Goal: Task Accomplishment & Management: Manage account settings

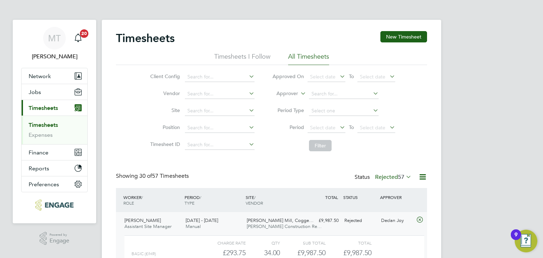
click at [389, 177] on label "Rejected 57" at bounding box center [393, 177] width 36 height 7
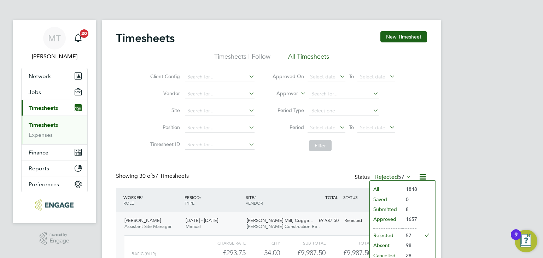
click at [385, 234] on li "Rejected" at bounding box center [386, 235] width 33 height 10
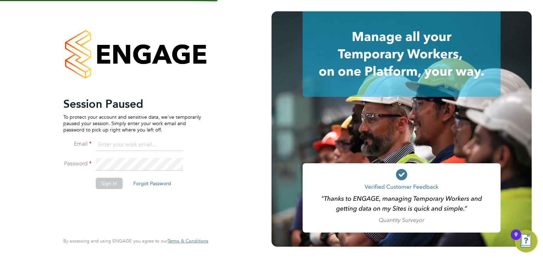
type input "martina@acr-ltd.co.uk"
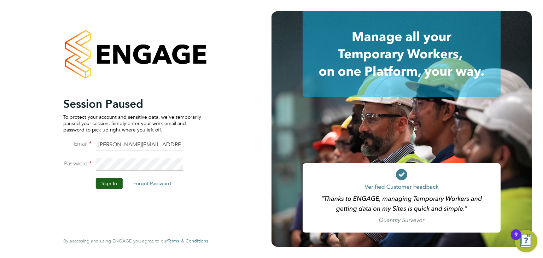
click at [105, 180] on button "Sign In" at bounding box center [109, 183] width 27 height 11
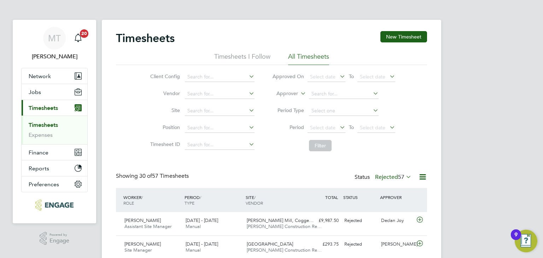
click at [394, 175] on label "Rejected 57" at bounding box center [393, 177] width 36 height 7
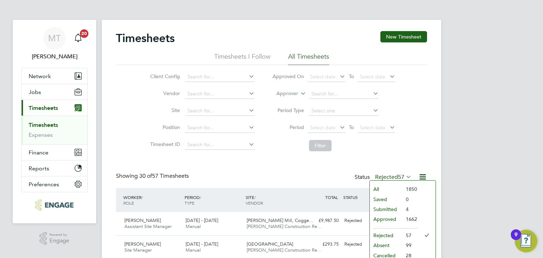
click at [384, 211] on li "Submitted" at bounding box center [386, 209] width 33 height 10
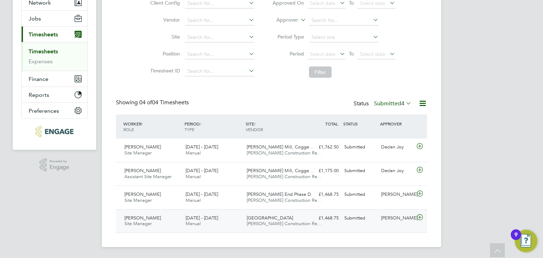
click at [420, 216] on icon at bounding box center [419, 218] width 9 height 6
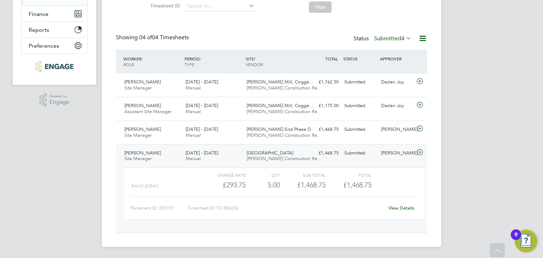
click at [406, 208] on link "View Details" at bounding box center [401, 208] width 26 height 6
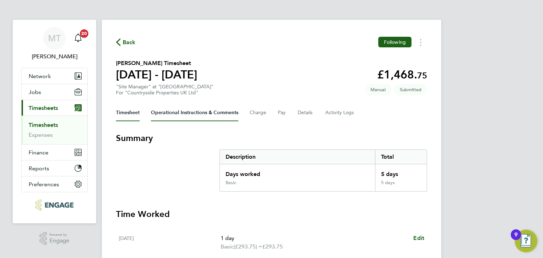
click at [191, 115] on Comments-tab "Operational Instructions & Comments" at bounding box center [194, 112] width 87 height 17
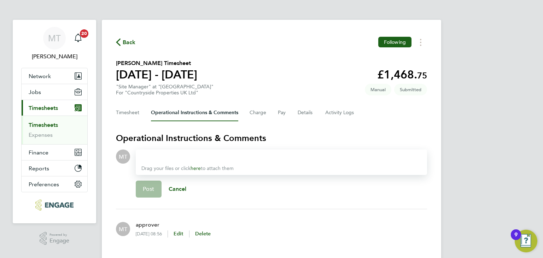
scroll to position [19, 0]
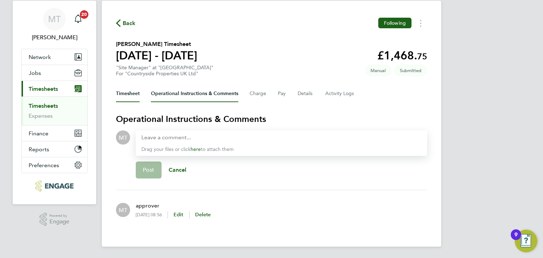
click at [135, 92] on button "Timesheet" at bounding box center [128, 93] width 24 height 17
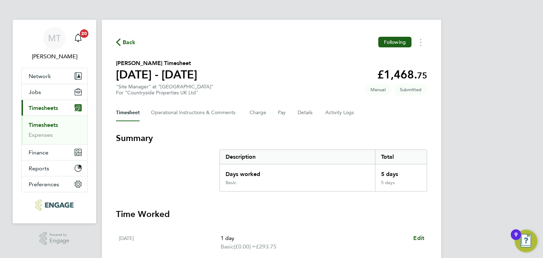
scroll to position [252, 0]
click at [336, 114] on Logs-tab "Activity Logs" at bounding box center [340, 112] width 30 height 17
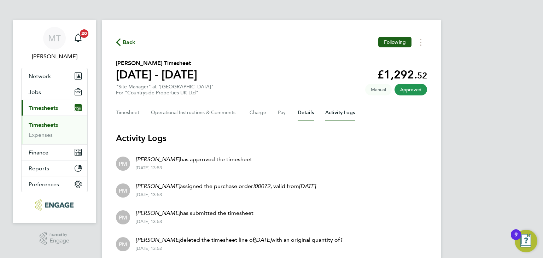
click at [304, 113] on button "Details" at bounding box center [306, 112] width 16 height 17
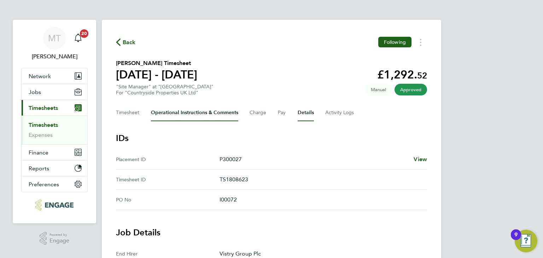
click at [179, 117] on Comments-tab "Operational Instructions & Comments" at bounding box center [194, 112] width 87 height 17
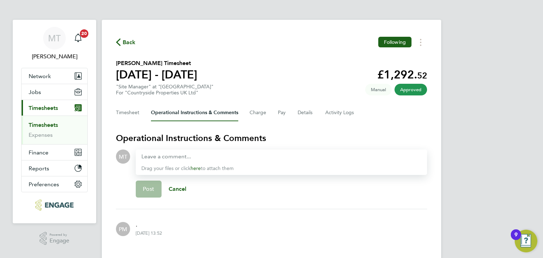
click at [126, 41] on span "Back" at bounding box center [129, 42] width 13 height 8
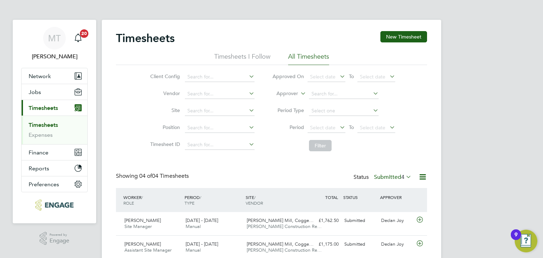
click at [393, 176] on label "Submitted 4" at bounding box center [392, 177] width 37 height 7
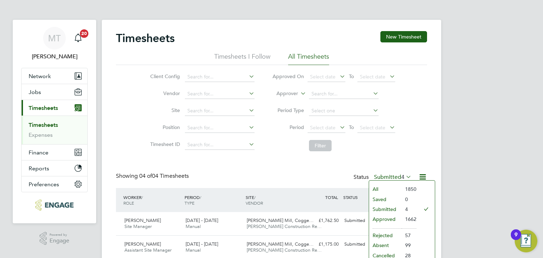
click at [383, 211] on li "Submitted" at bounding box center [385, 209] width 33 height 10
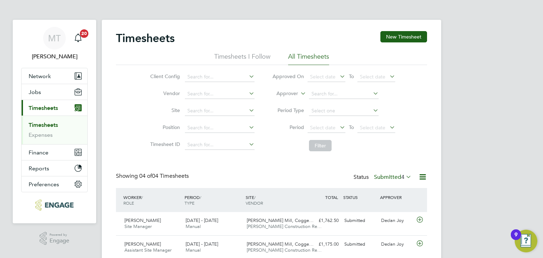
scroll to position [18, 61]
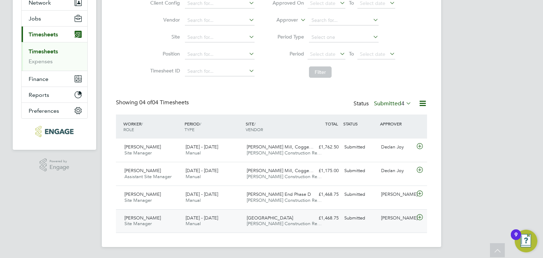
click at [417, 215] on icon at bounding box center [419, 218] width 9 height 6
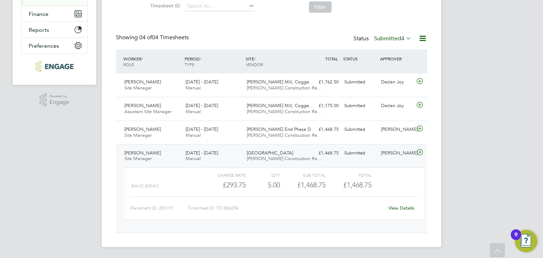
click at [397, 207] on link "View Details" at bounding box center [401, 208] width 26 height 6
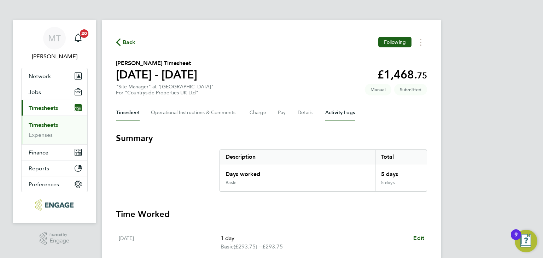
click at [333, 112] on Logs-tab "Activity Logs" at bounding box center [340, 112] width 30 height 17
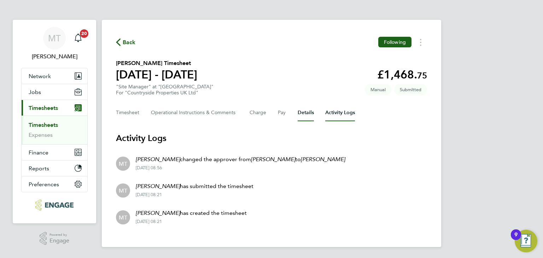
click at [301, 115] on button "Details" at bounding box center [306, 112] width 16 height 17
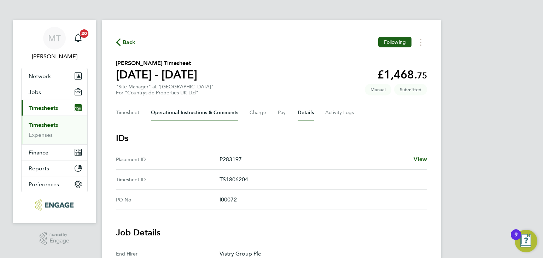
click at [187, 115] on Comments-tab "Operational Instructions & Comments" at bounding box center [194, 112] width 87 height 17
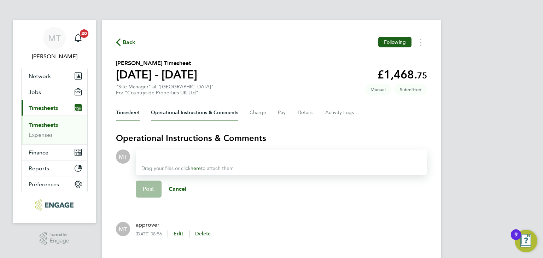
click at [130, 113] on button "Timesheet" at bounding box center [128, 112] width 24 height 17
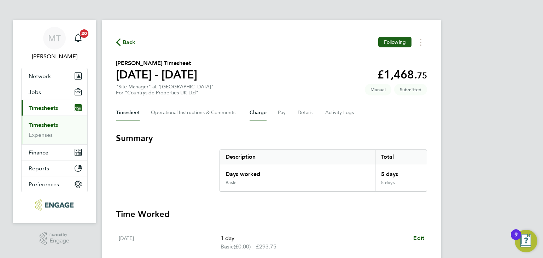
click at [257, 110] on button "Charge" at bounding box center [258, 112] width 17 height 17
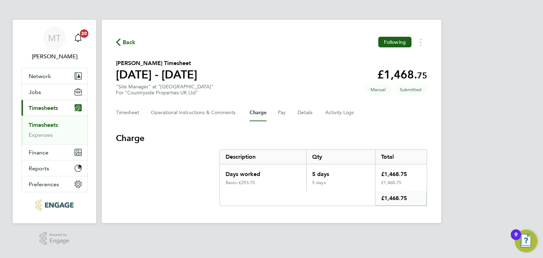
click at [128, 42] on span "Back" at bounding box center [129, 42] width 13 height 8
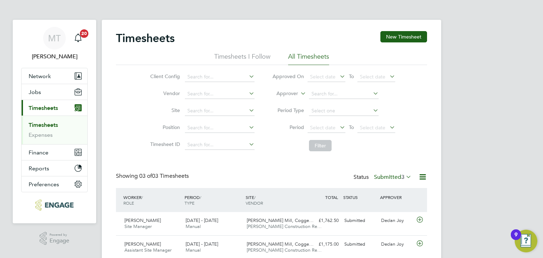
click at [389, 177] on label "Submitted 3" at bounding box center [392, 177] width 37 height 7
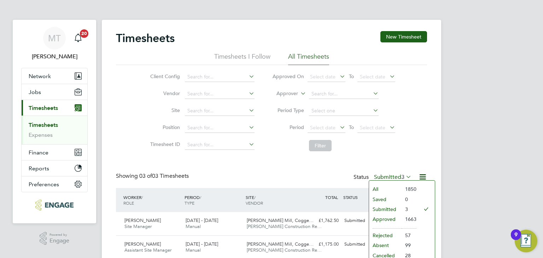
click at [385, 218] on li "Approved" at bounding box center [385, 219] width 33 height 10
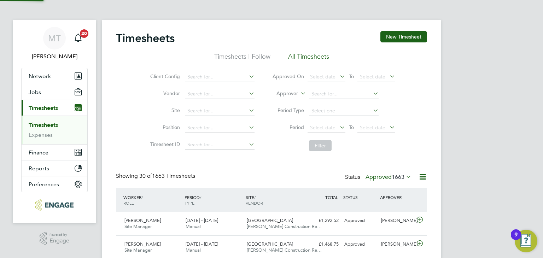
scroll to position [18, 61]
click at [418, 219] on icon at bounding box center [419, 220] width 9 height 6
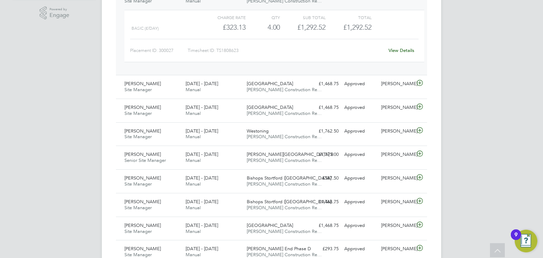
click at [409, 47] on link "View Details" at bounding box center [401, 50] width 26 height 6
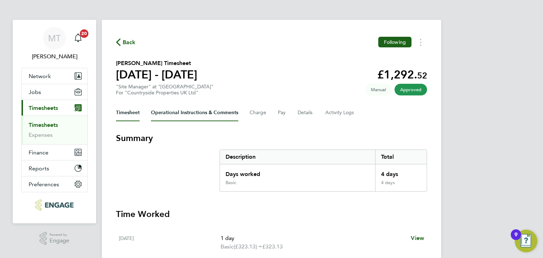
click at [193, 112] on Comments-tab "Operational Instructions & Comments" at bounding box center [194, 112] width 87 height 17
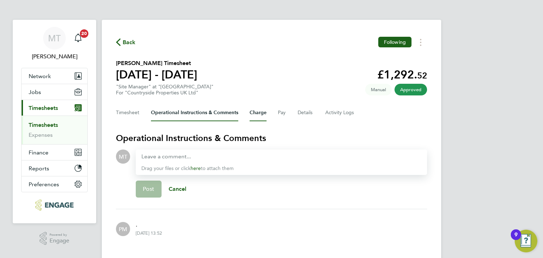
click at [259, 114] on button "Charge" at bounding box center [258, 112] width 17 height 17
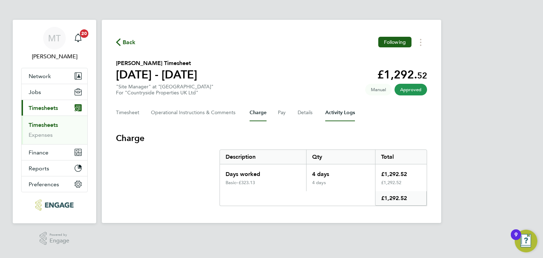
click at [349, 113] on Logs-tab "Activity Logs" at bounding box center [340, 112] width 30 height 17
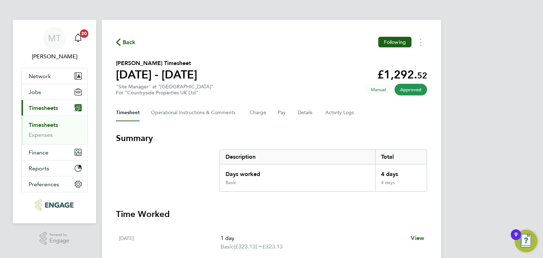
click at [134, 40] on span "Back" at bounding box center [129, 42] width 13 height 8
click at [130, 42] on span "Back" at bounding box center [129, 42] width 13 height 8
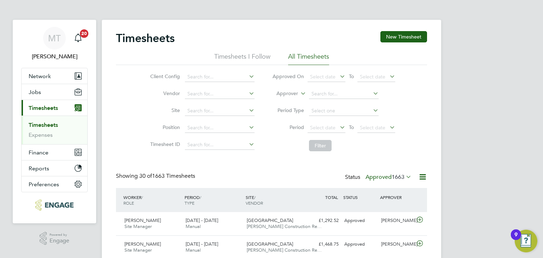
click at [424, 173] on icon at bounding box center [422, 176] width 9 height 9
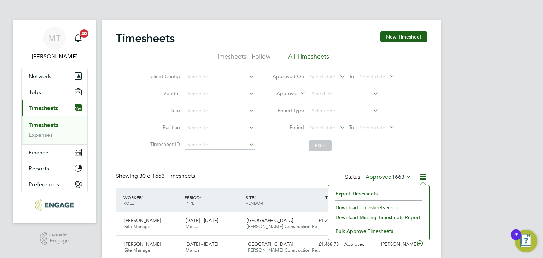
click at [346, 192] on li "Export Timesheets" at bounding box center [379, 194] width 94 height 10
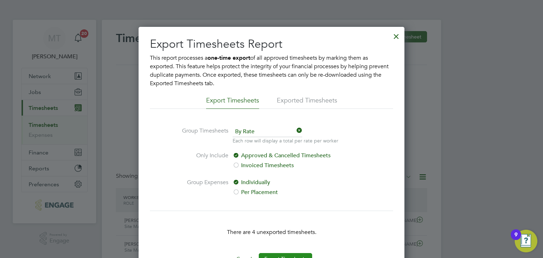
click at [307, 253] on button "Export Timesheets" at bounding box center [285, 258] width 53 height 11
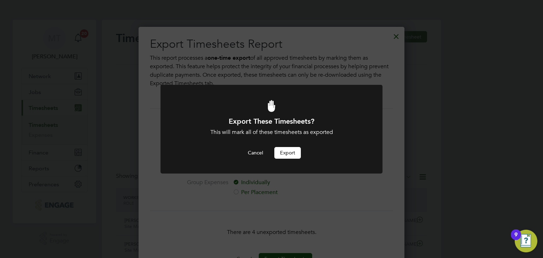
click at [288, 152] on button "Export" at bounding box center [287, 152] width 27 height 11
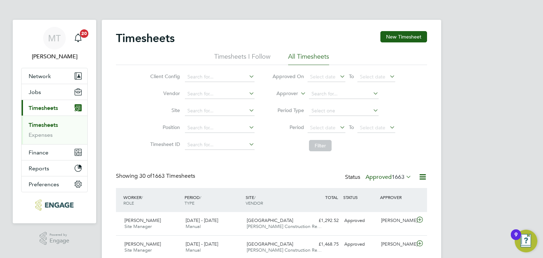
click at [399, 175] on span "1663" at bounding box center [398, 177] width 13 height 7
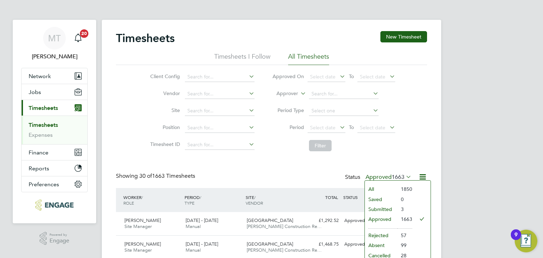
click at [385, 207] on li "Submitted" at bounding box center [381, 209] width 33 height 10
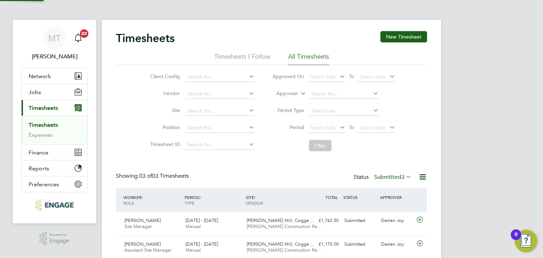
scroll to position [18, 61]
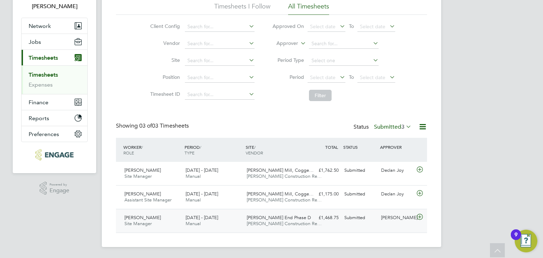
click at [421, 214] on icon at bounding box center [419, 217] width 9 height 6
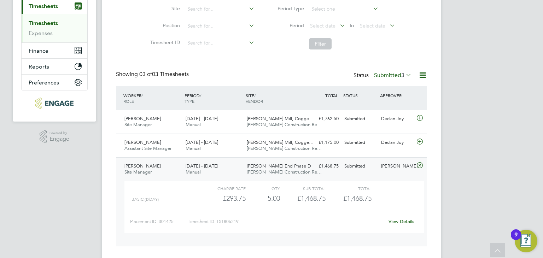
scroll to position [115, 0]
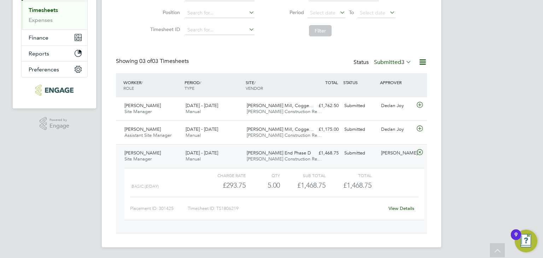
click at [405, 205] on link "View Details" at bounding box center [401, 208] width 26 height 6
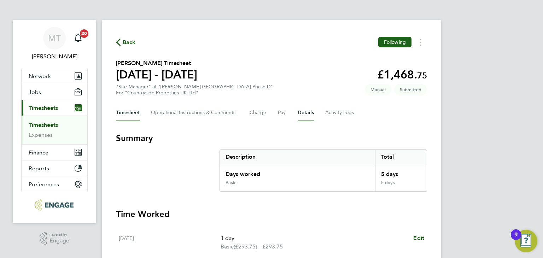
click at [306, 113] on button "Details" at bounding box center [306, 112] width 16 height 17
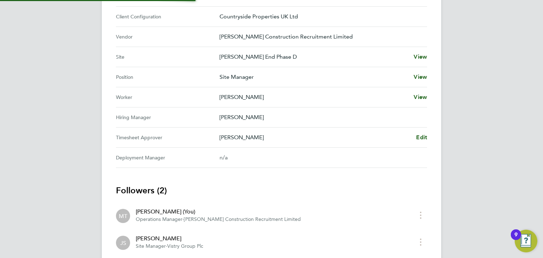
scroll to position [262, 0]
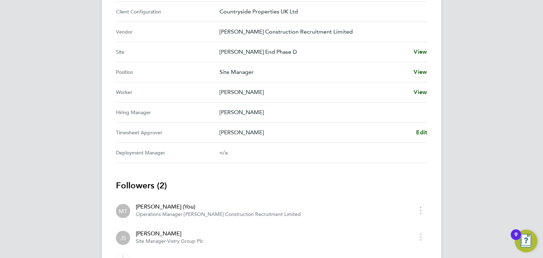
click at [414, 132] on div "Juri Salimov Edit" at bounding box center [322, 132] width 207 height 8
click at [420, 131] on span "Edit" at bounding box center [421, 132] width 11 height 7
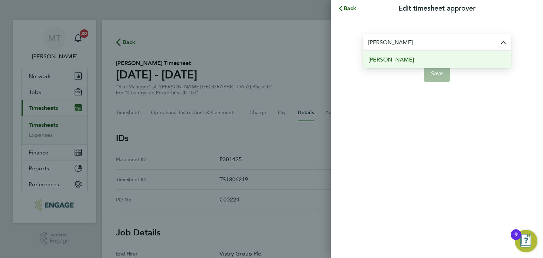
click at [411, 60] on li "[PERSON_NAME]" at bounding box center [437, 59] width 148 height 17
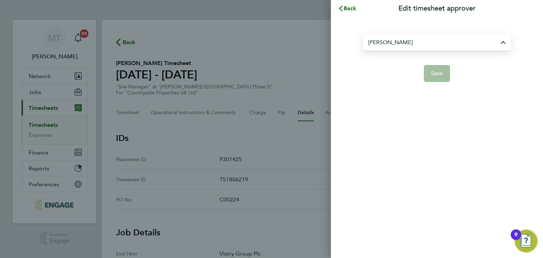
type input "[PERSON_NAME]"
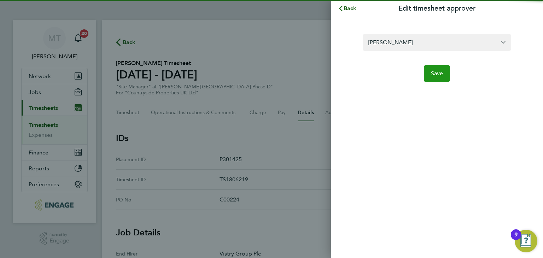
click at [433, 72] on span "Save" at bounding box center [437, 73] width 12 height 7
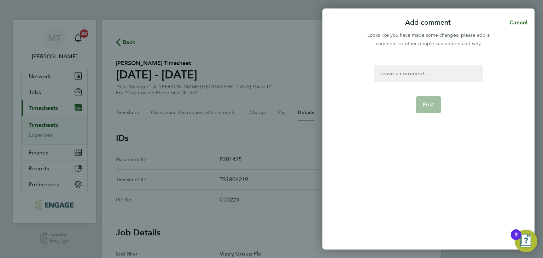
click at [416, 71] on div at bounding box center [428, 73] width 109 height 17
click at [416, 74] on div at bounding box center [428, 73] width 109 height 17
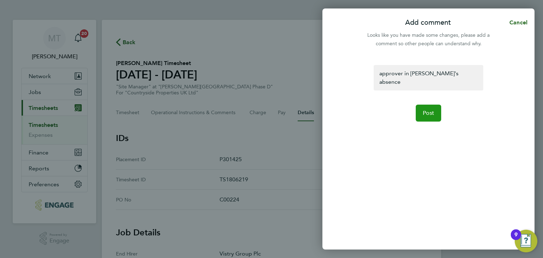
click at [430, 110] on span "Post" at bounding box center [429, 113] width 12 height 7
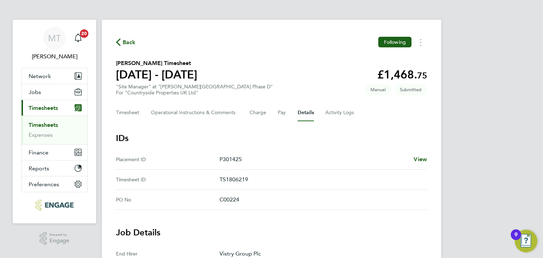
click at [134, 42] on span "Back" at bounding box center [129, 42] width 13 height 8
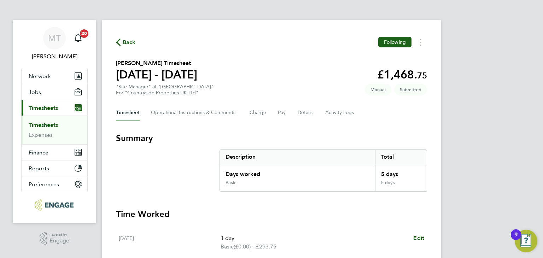
click at [131, 41] on span "Back" at bounding box center [129, 42] width 13 height 8
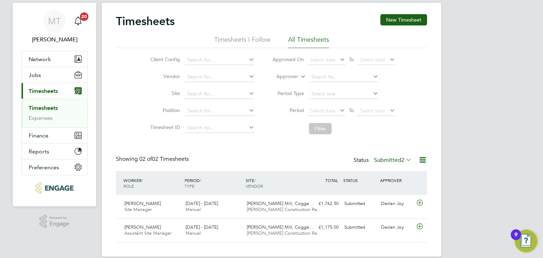
scroll to position [27, 0]
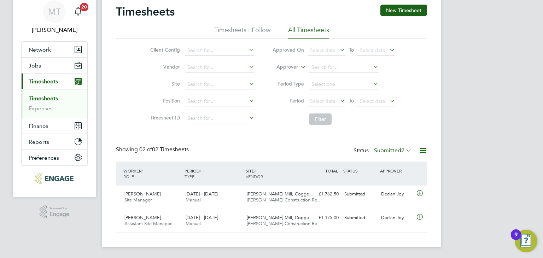
click at [391, 154] on div "Status Submitted 2" at bounding box center [382, 151] width 59 height 10
click at [389, 148] on label "Submitted 2" at bounding box center [392, 150] width 37 height 7
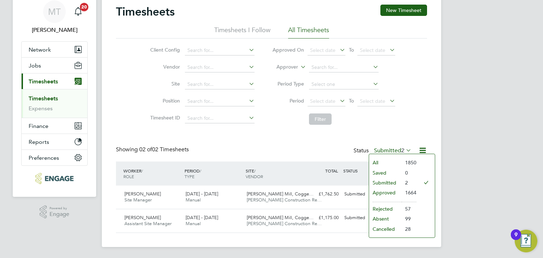
click at [389, 190] on li "Approved" at bounding box center [385, 193] width 33 height 10
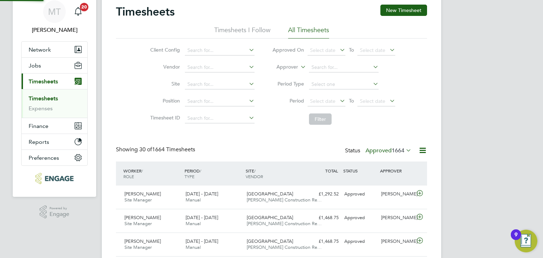
scroll to position [0, 0]
click at [420, 149] on icon at bounding box center [422, 150] width 9 height 9
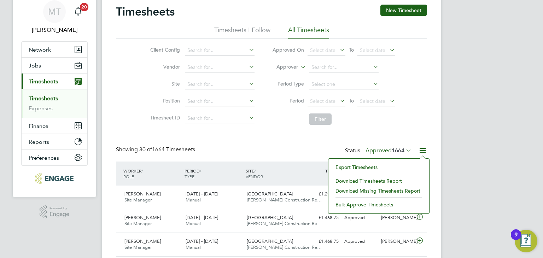
click at [357, 166] on li "Export Timesheets" at bounding box center [379, 167] width 94 height 10
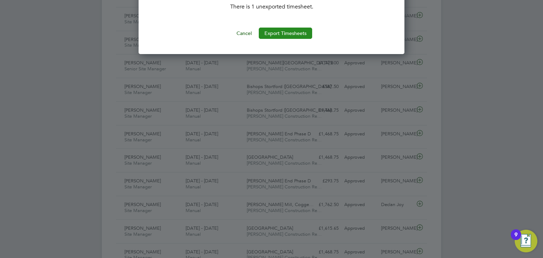
click at [281, 31] on button "Export Timesheets" at bounding box center [285, 33] width 53 height 11
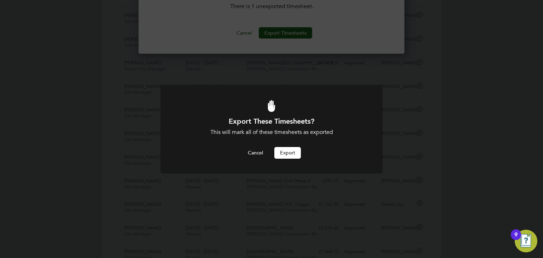
click at [290, 150] on button "Export" at bounding box center [287, 152] width 27 height 11
